Goal: Task Accomplishment & Management: Complete application form

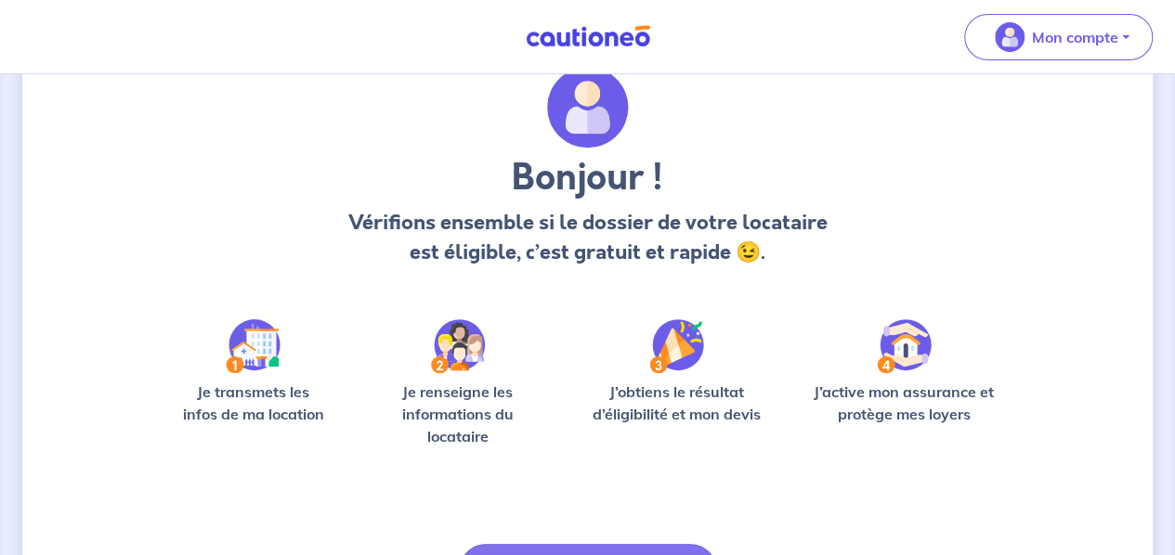
scroll to position [190, 0]
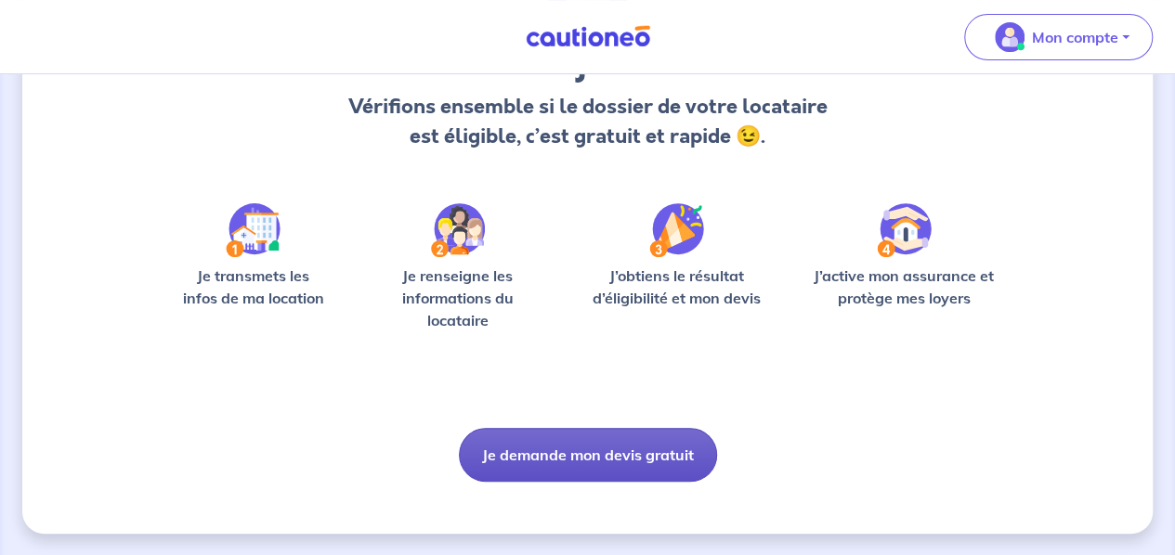
click at [663, 447] on button "Je demande mon devis gratuit" at bounding box center [588, 455] width 258 height 54
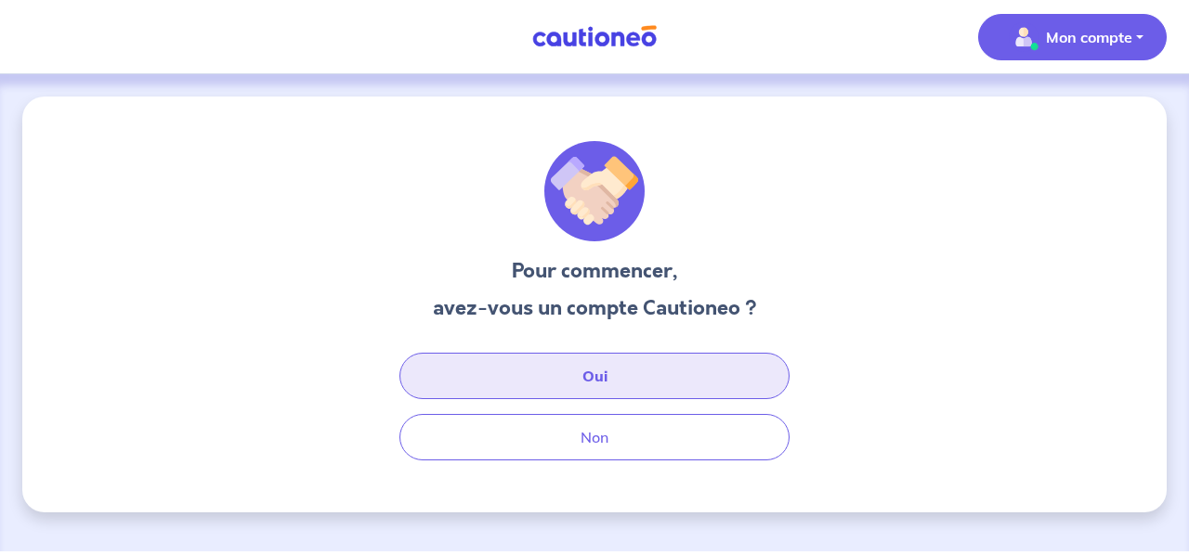
click at [580, 360] on button "Oui" at bounding box center [594, 376] width 390 height 46
